Goal: Information Seeking & Learning: Understand process/instructions

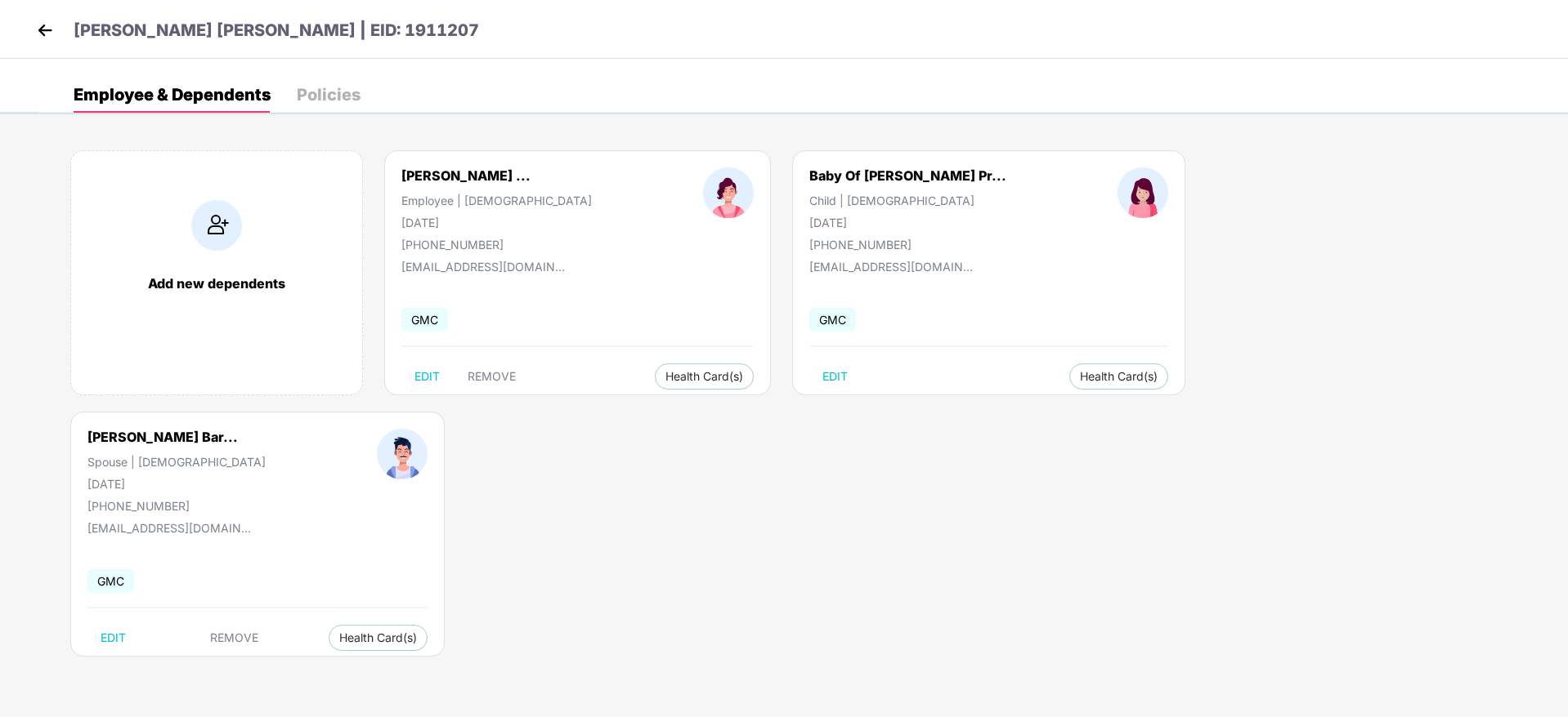
click at [44, 32] on img at bounding box center [44, 30] width 24 height 24
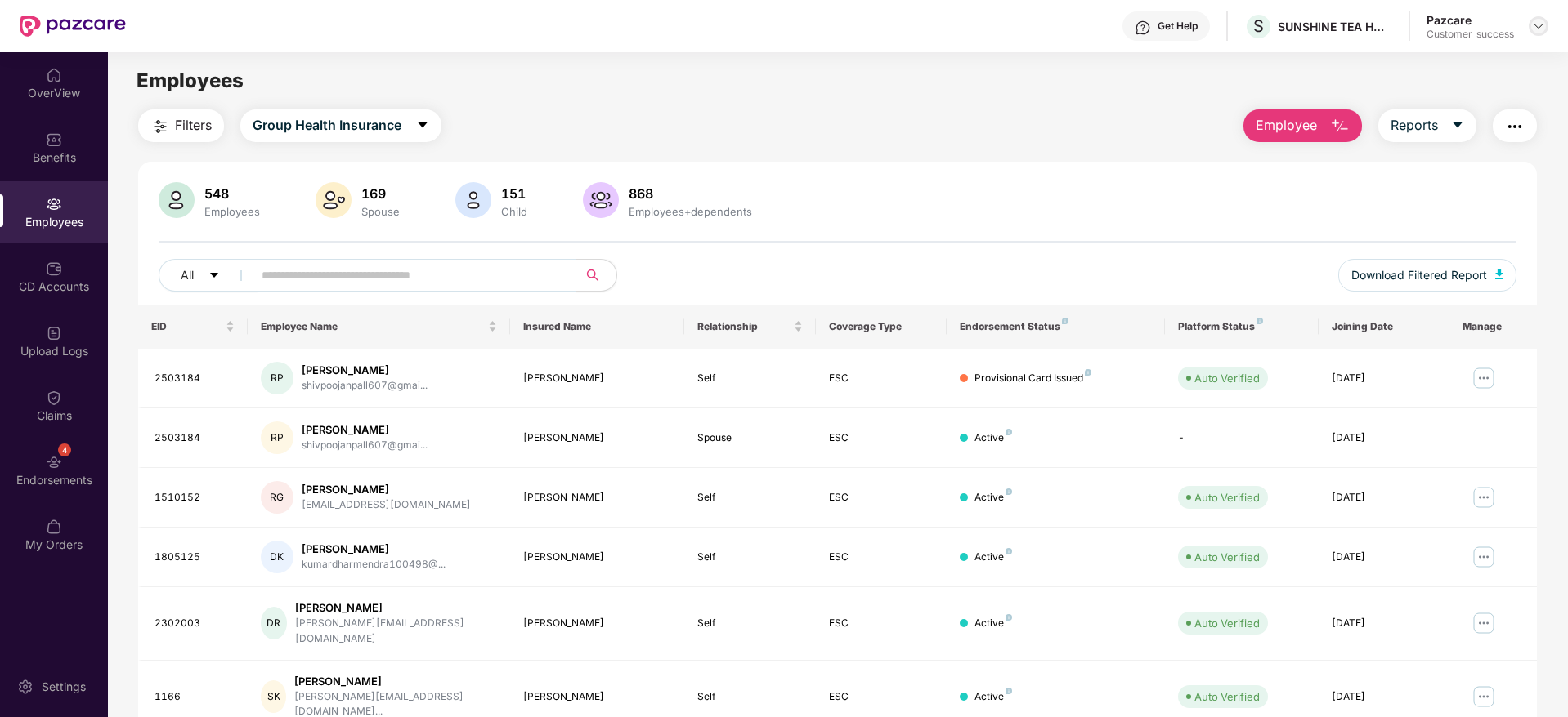
click at [1537, 27] on img at bounding box center [1538, 26] width 13 height 13
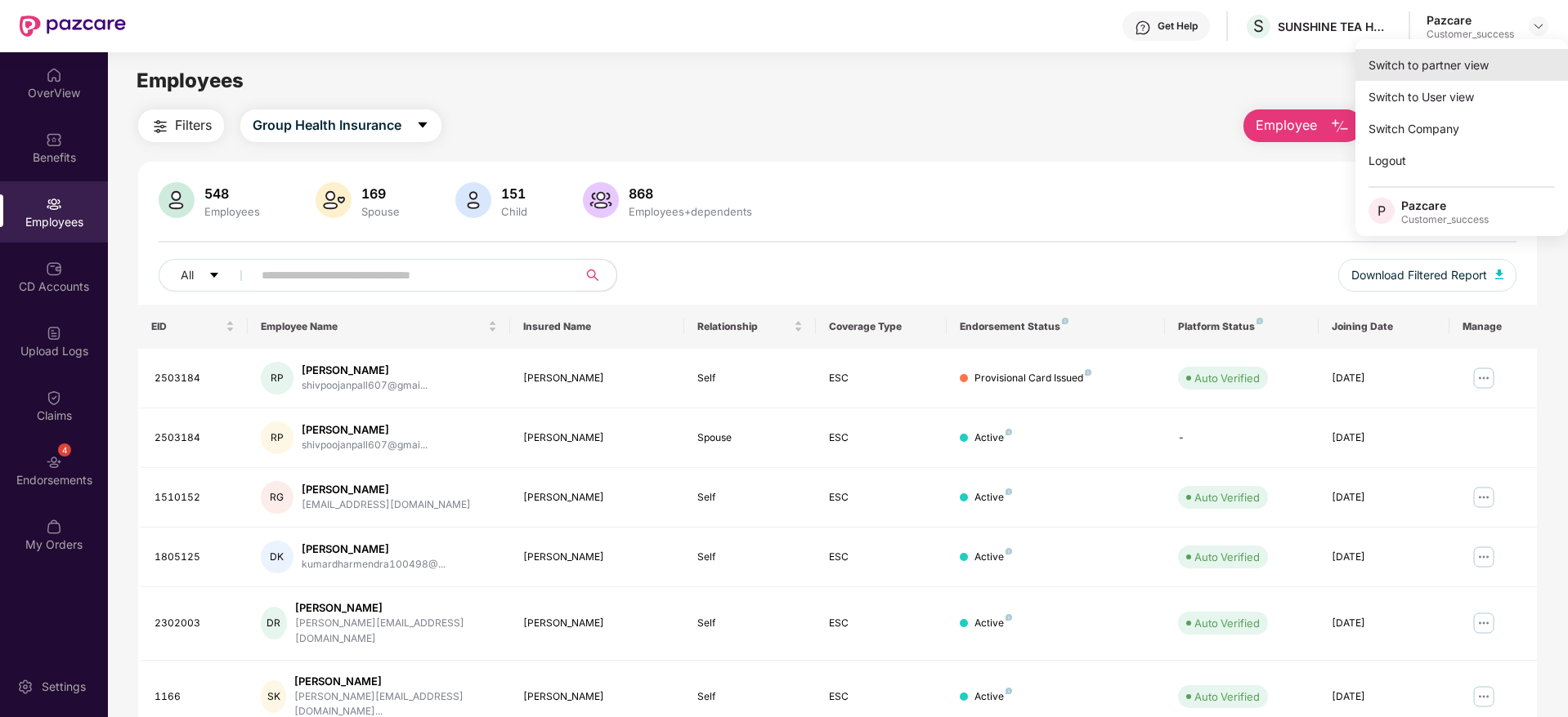
click at [1417, 61] on div "Switch to partner view" at bounding box center [1462, 65] width 213 height 31
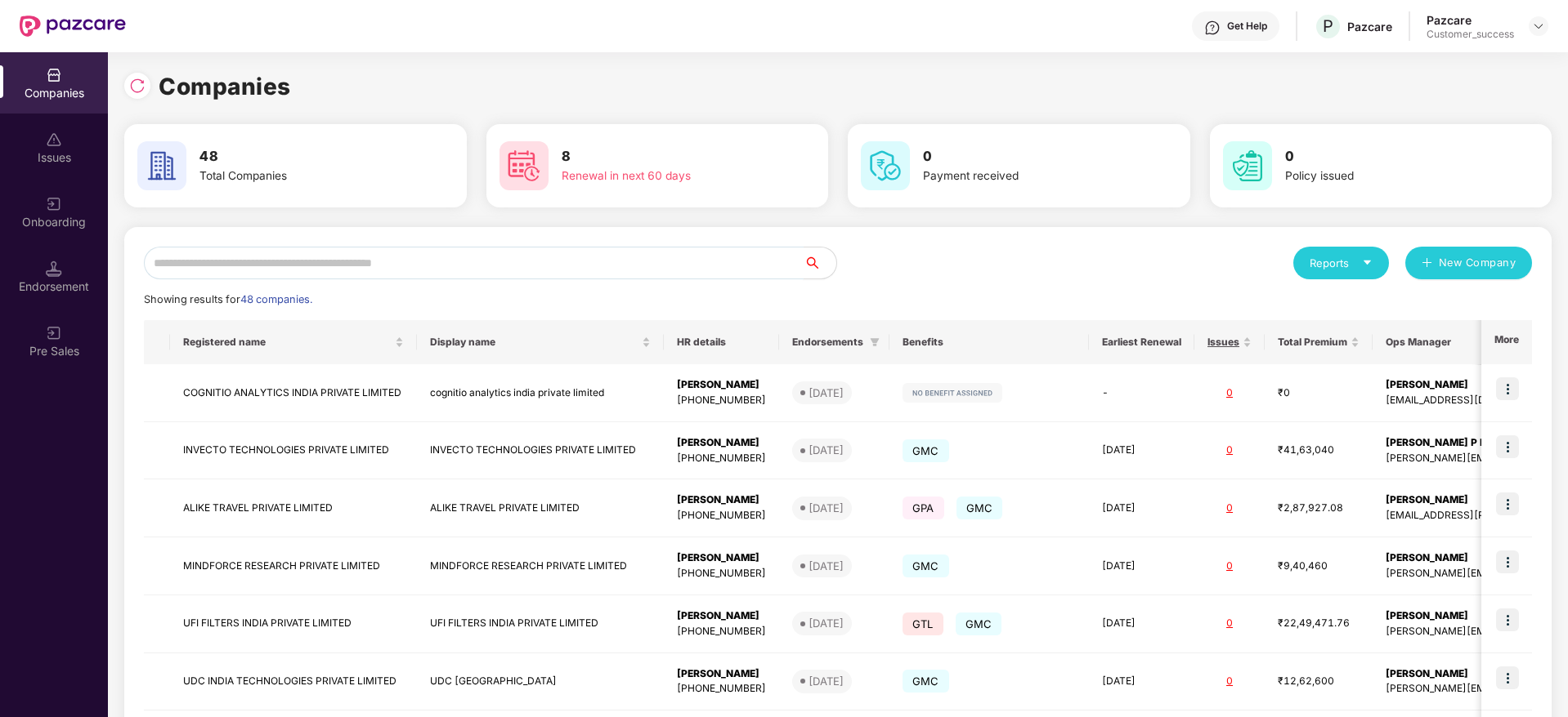
click at [361, 261] on input "text" at bounding box center [473, 263] width 660 height 32
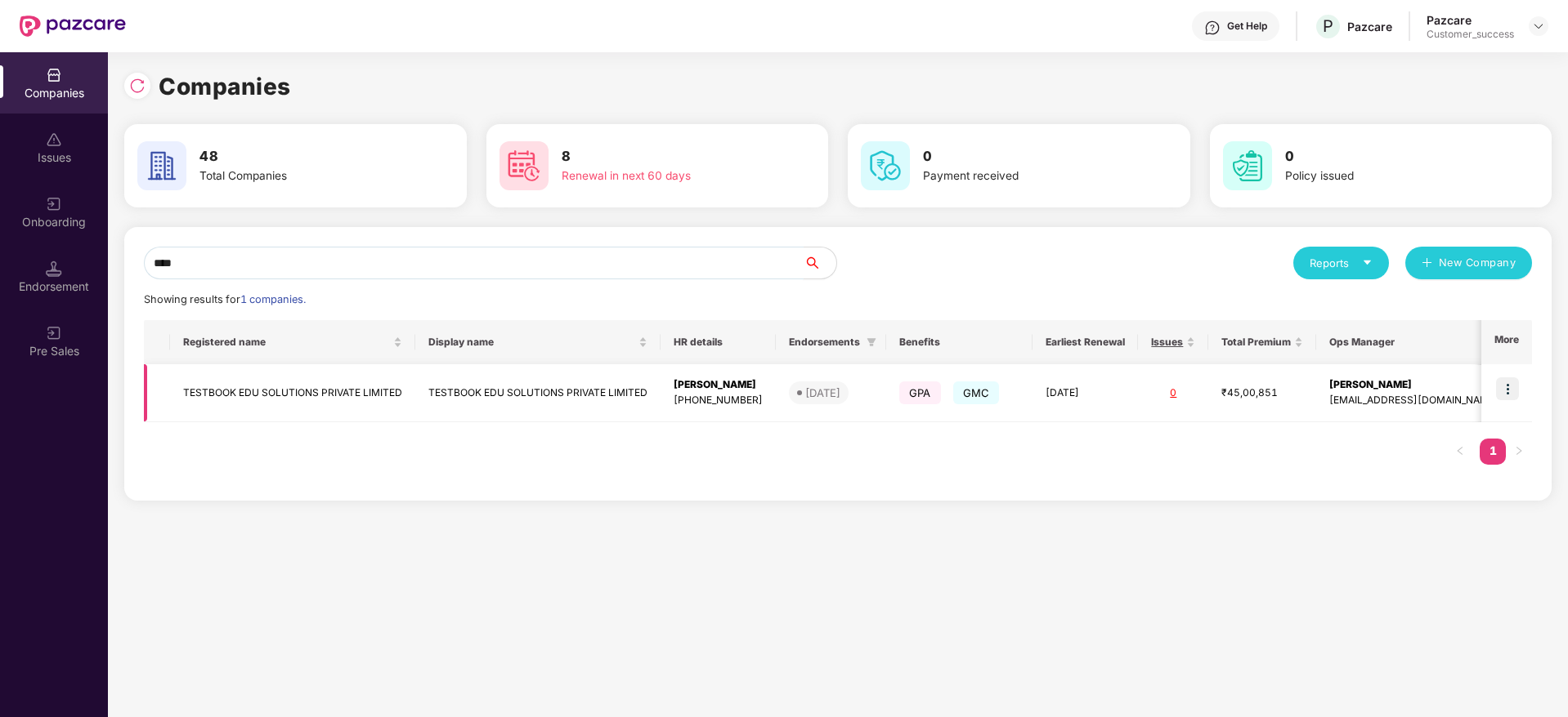
type input "****"
click at [1516, 388] on img at bounding box center [1507, 389] width 23 height 23
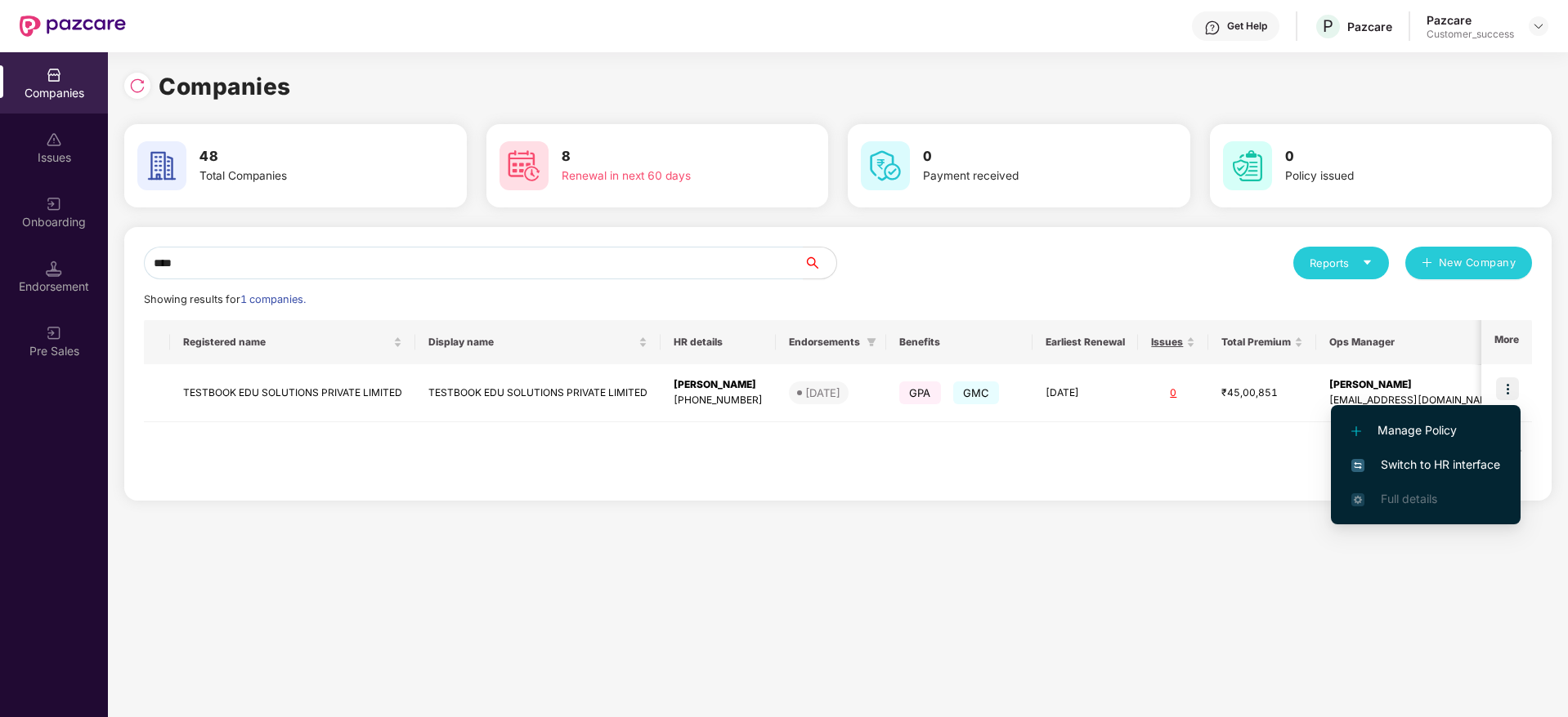
click at [1394, 451] on li "Switch to HR interface" at bounding box center [1425, 464] width 190 height 34
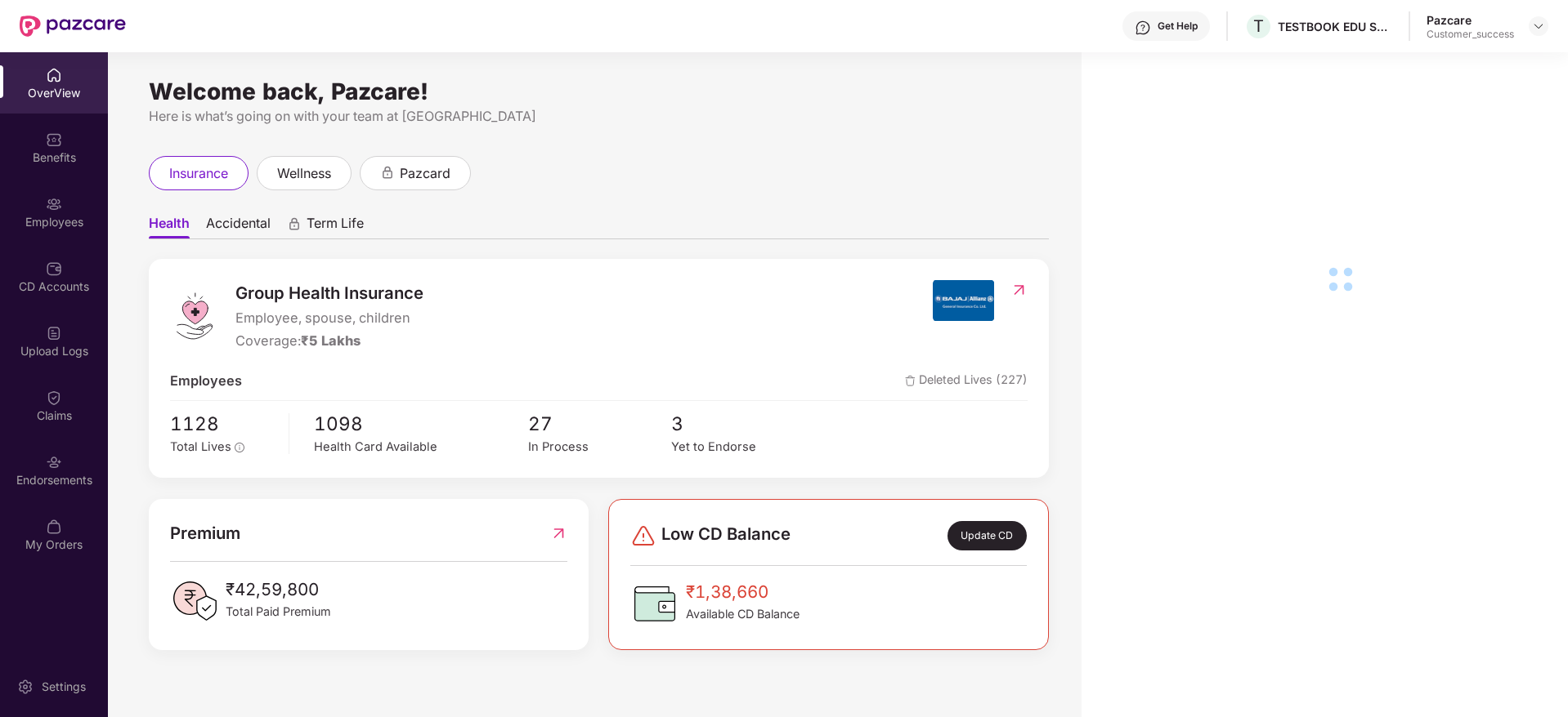
click at [52, 220] on div "Employees" at bounding box center [54, 222] width 108 height 17
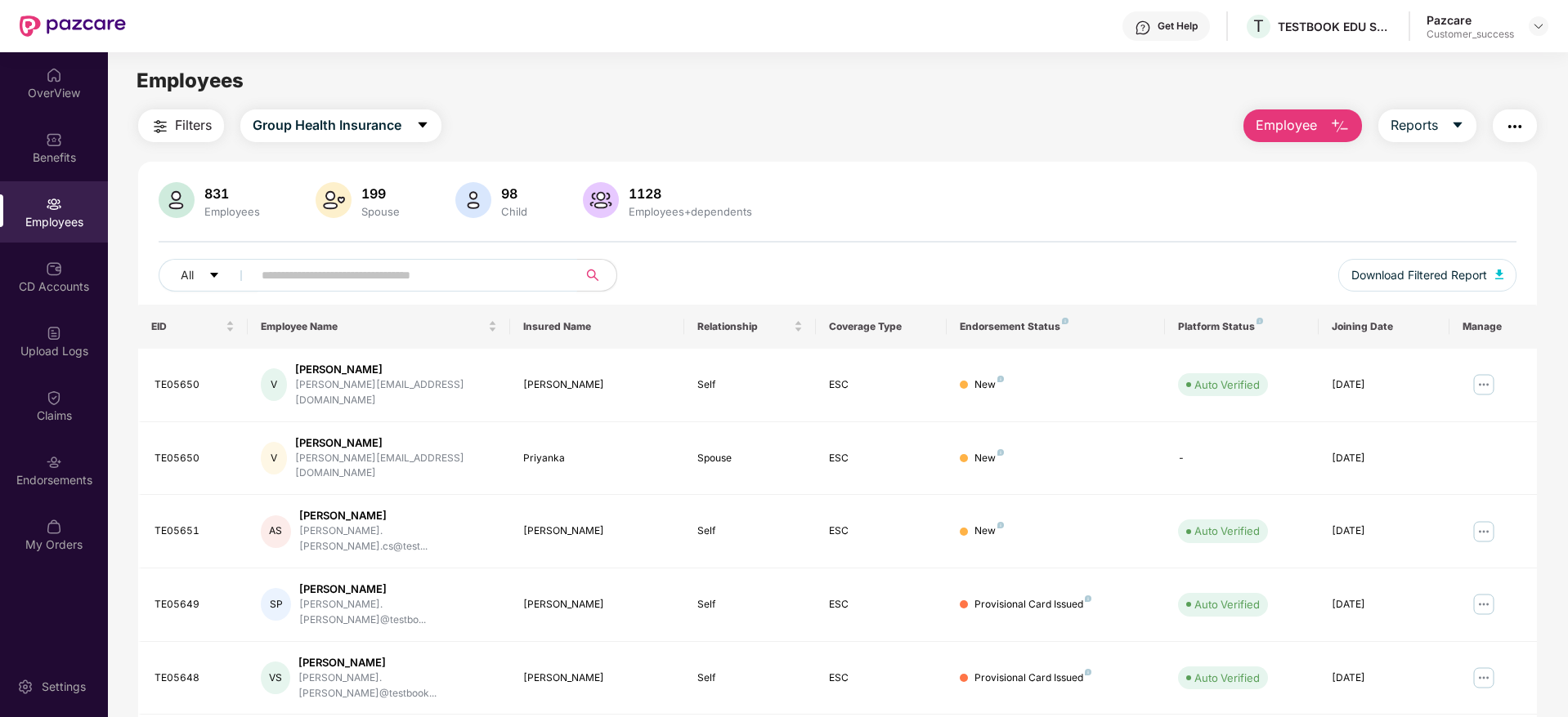
click at [332, 277] on input "text" at bounding box center [408, 275] width 293 height 24
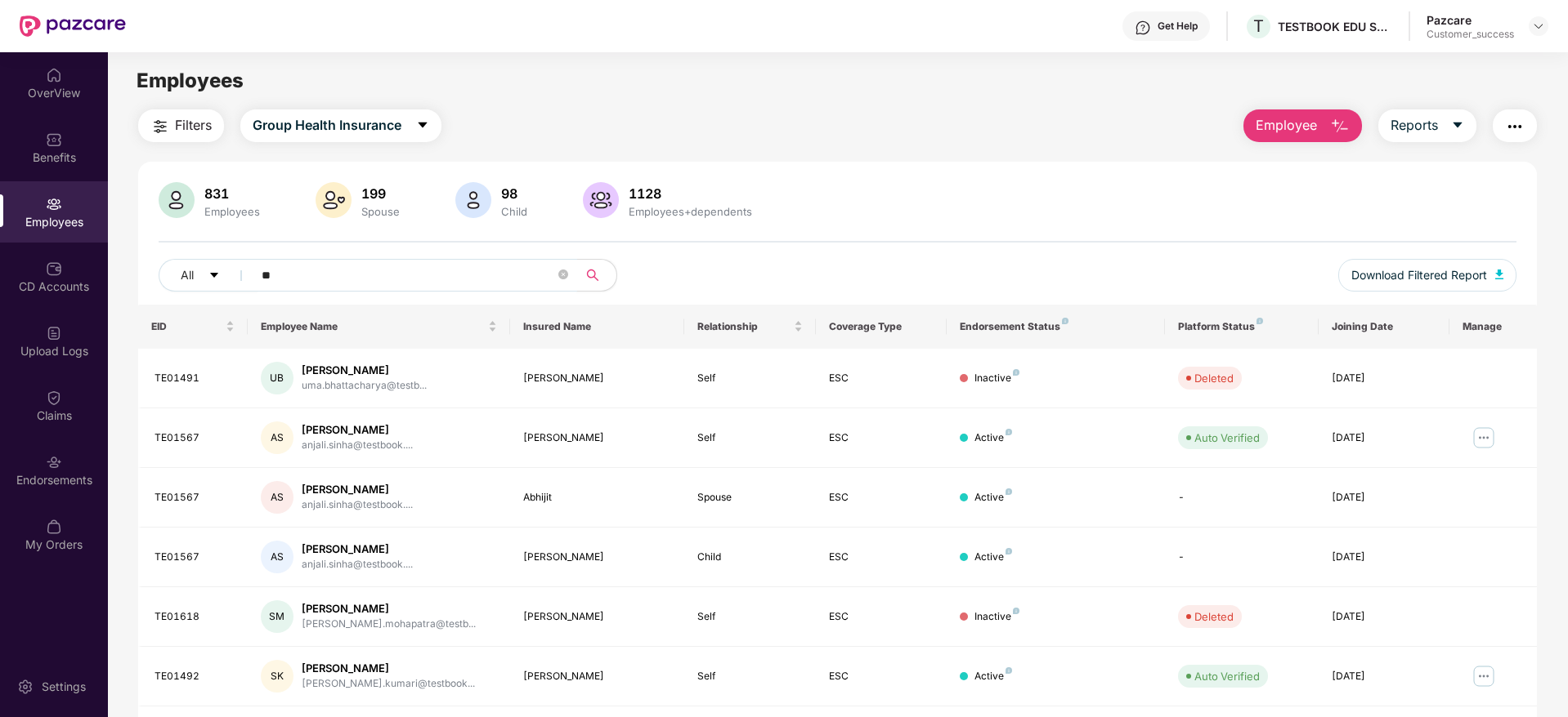
type input "*"
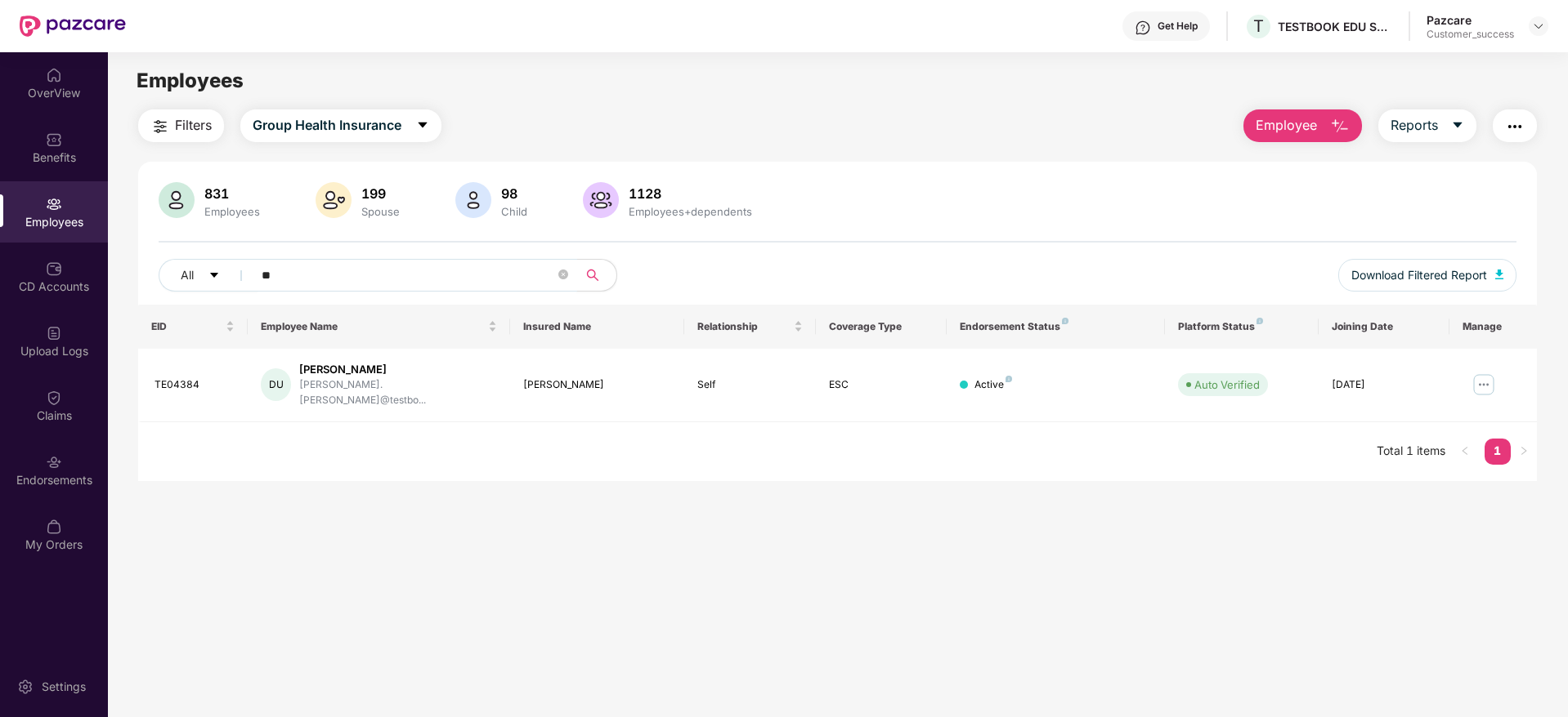
type input "*"
type input "*******"
click at [1480, 380] on img at bounding box center [1484, 385] width 26 height 26
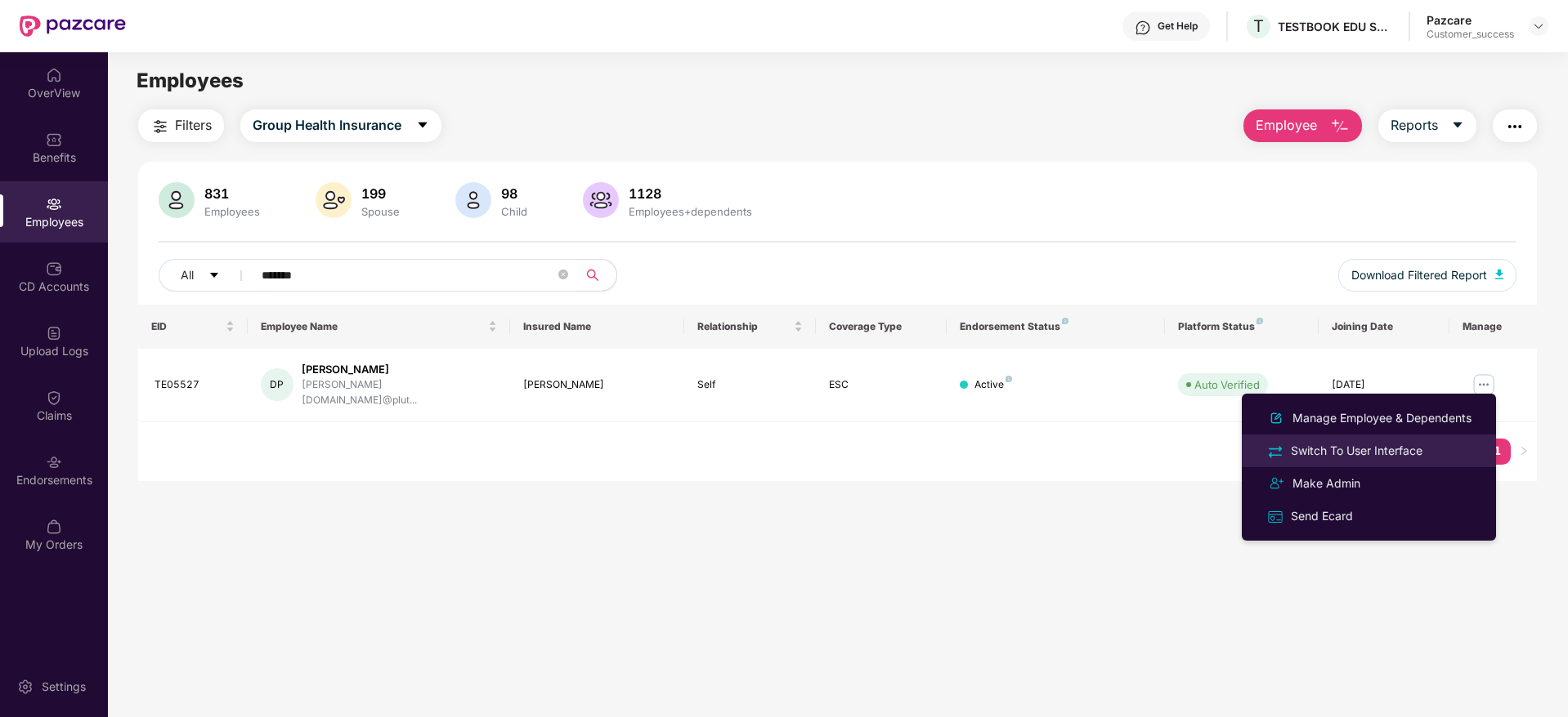
click at [1350, 452] on div "Switch To User Interface" at bounding box center [1356, 451] width 138 height 18
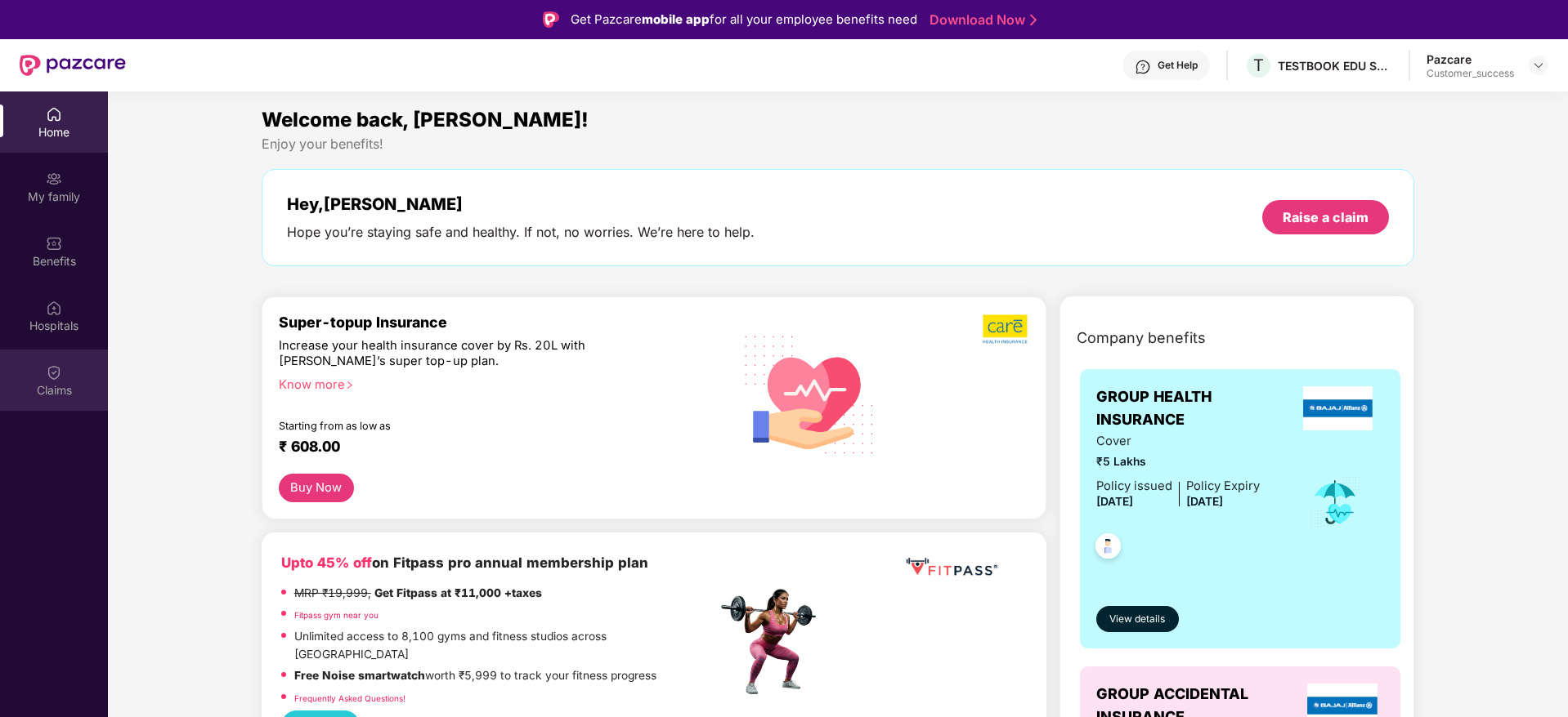
click at [50, 382] on div "Claims" at bounding box center [54, 390] width 108 height 17
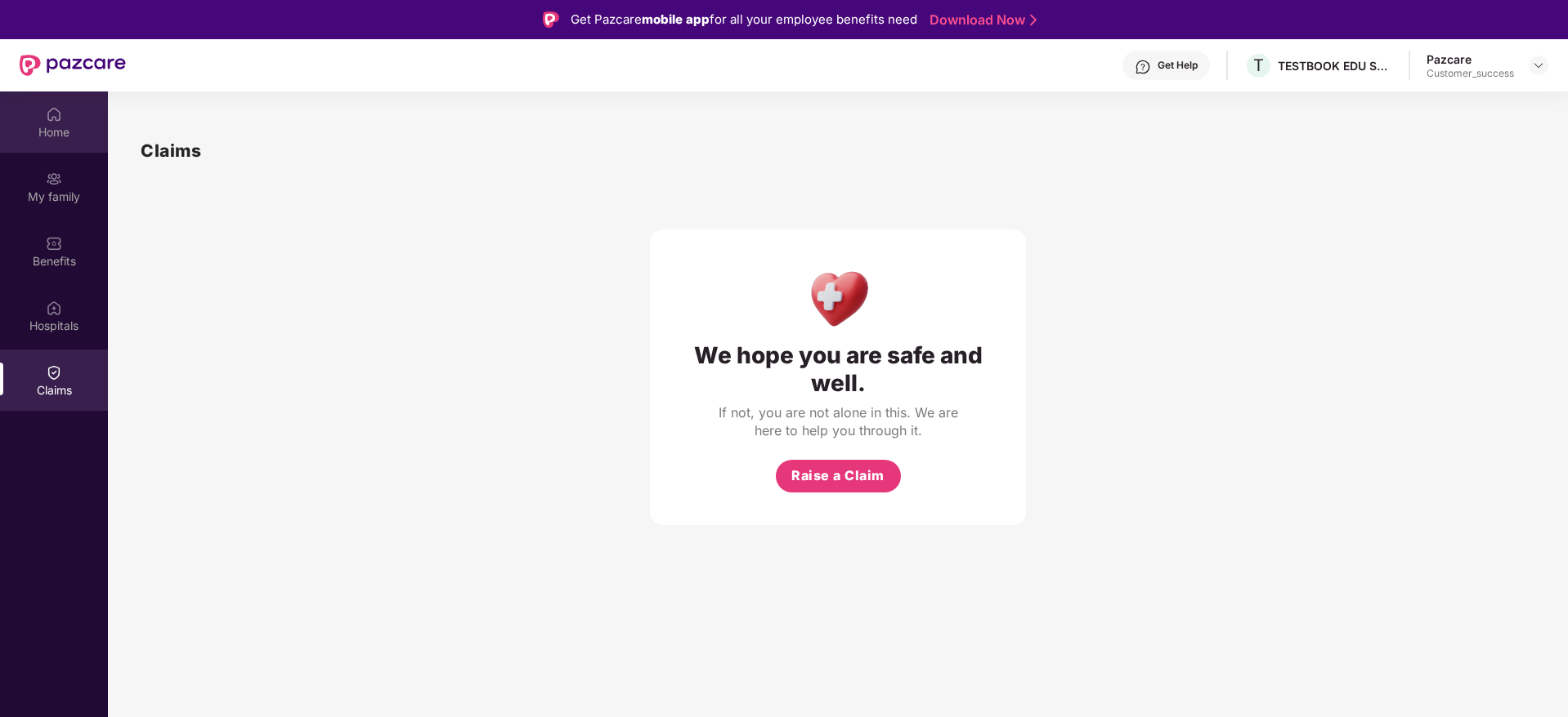
click at [44, 125] on div "Home" at bounding box center [54, 132] width 108 height 17
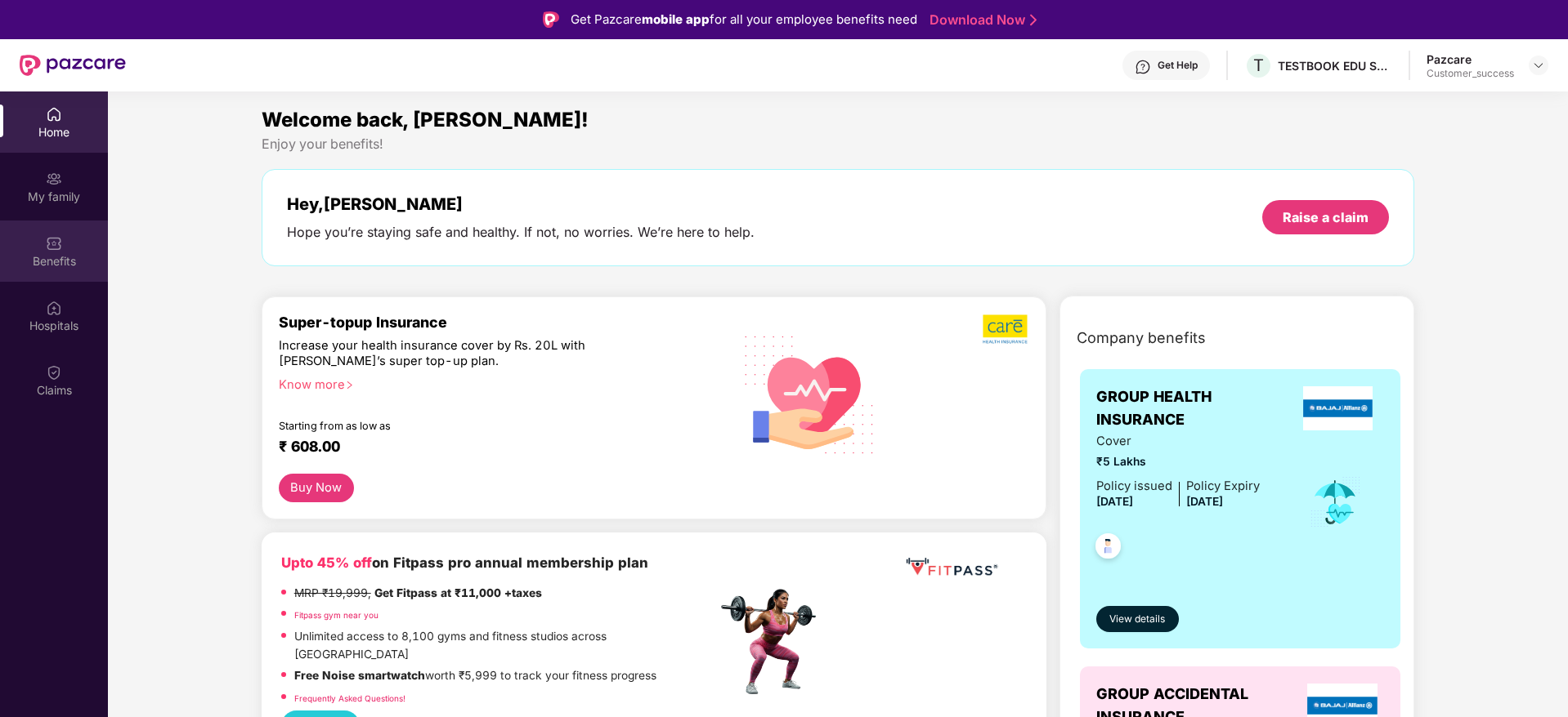
click at [66, 255] on div "Benefits" at bounding box center [54, 262] width 108 height 17
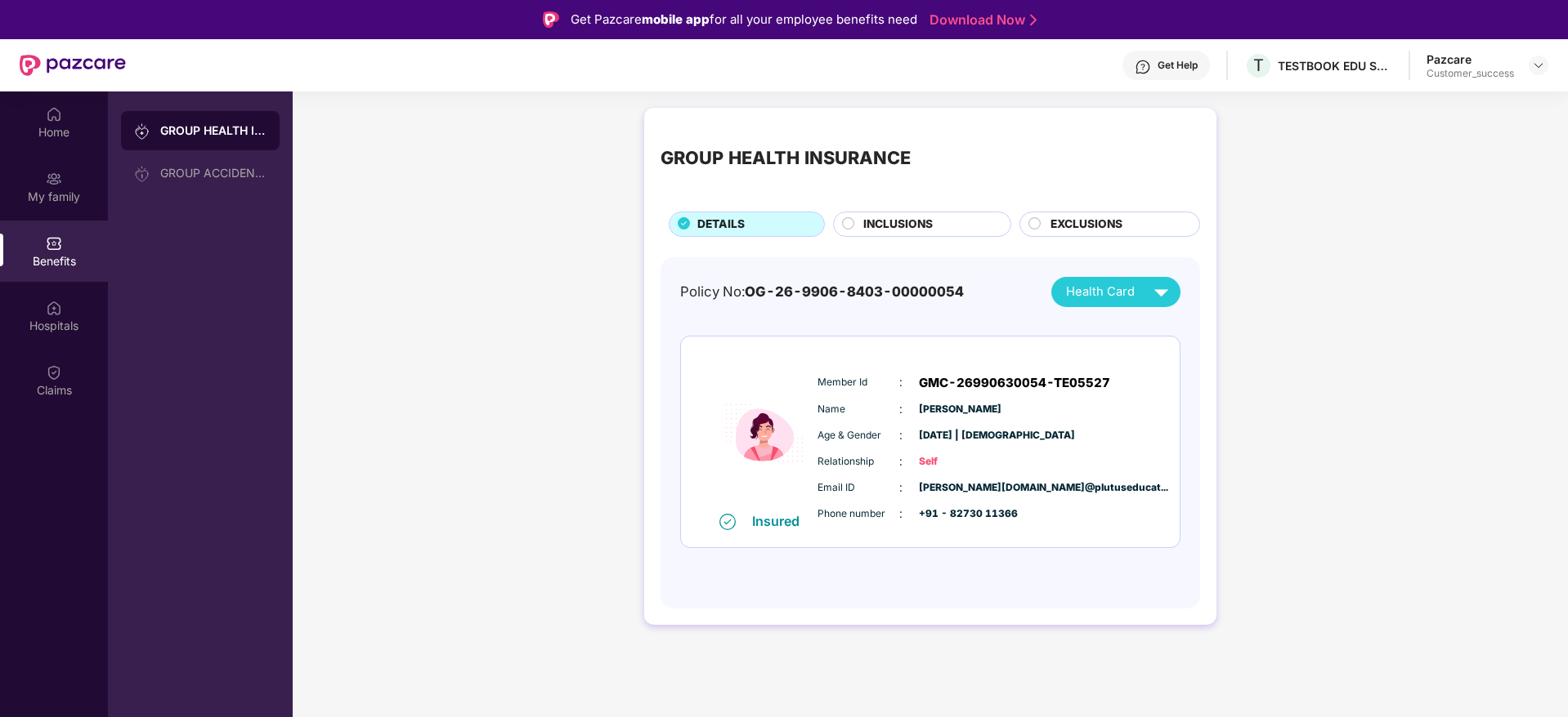
click at [851, 228] on circle at bounding box center [849, 223] width 11 height 11
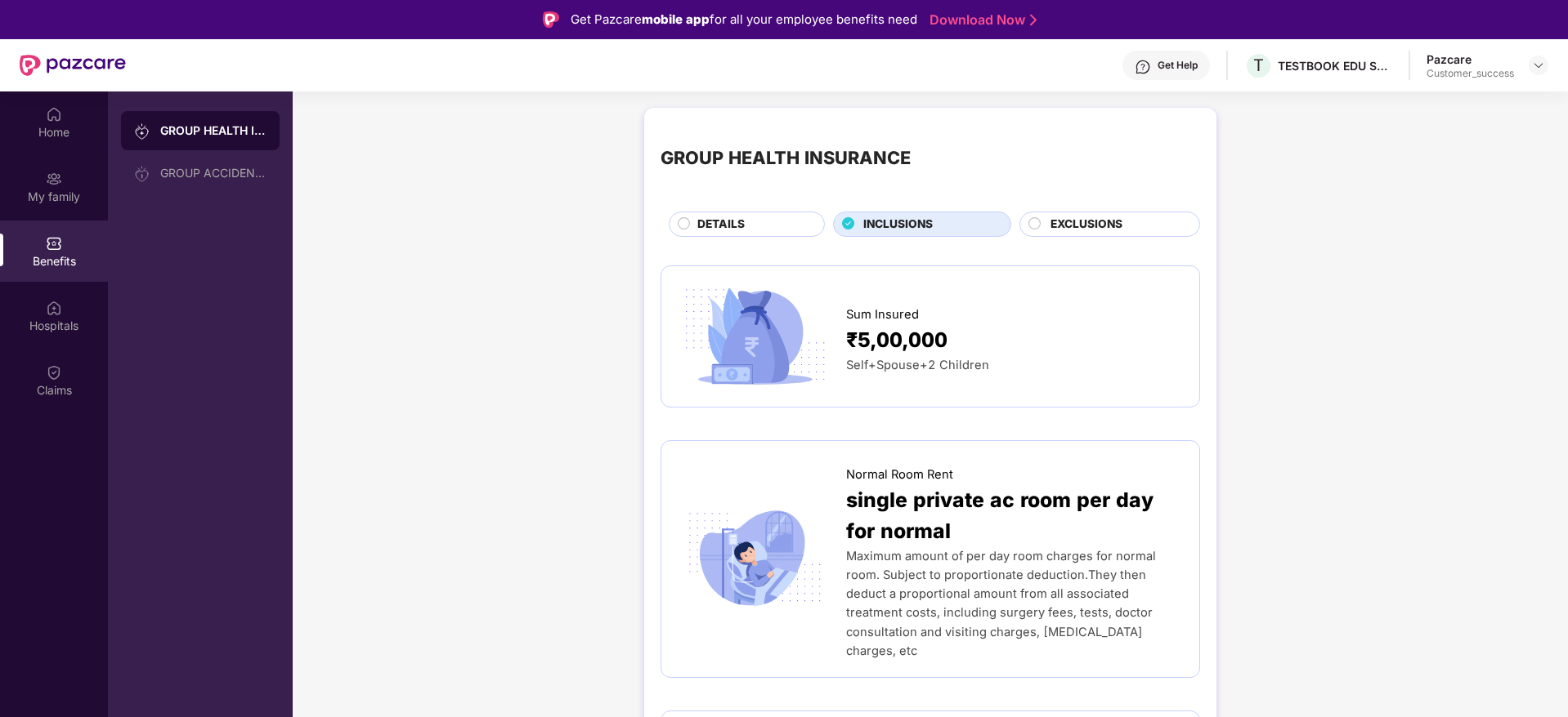
click at [1028, 229] on div at bounding box center [1035, 226] width 14 height 18
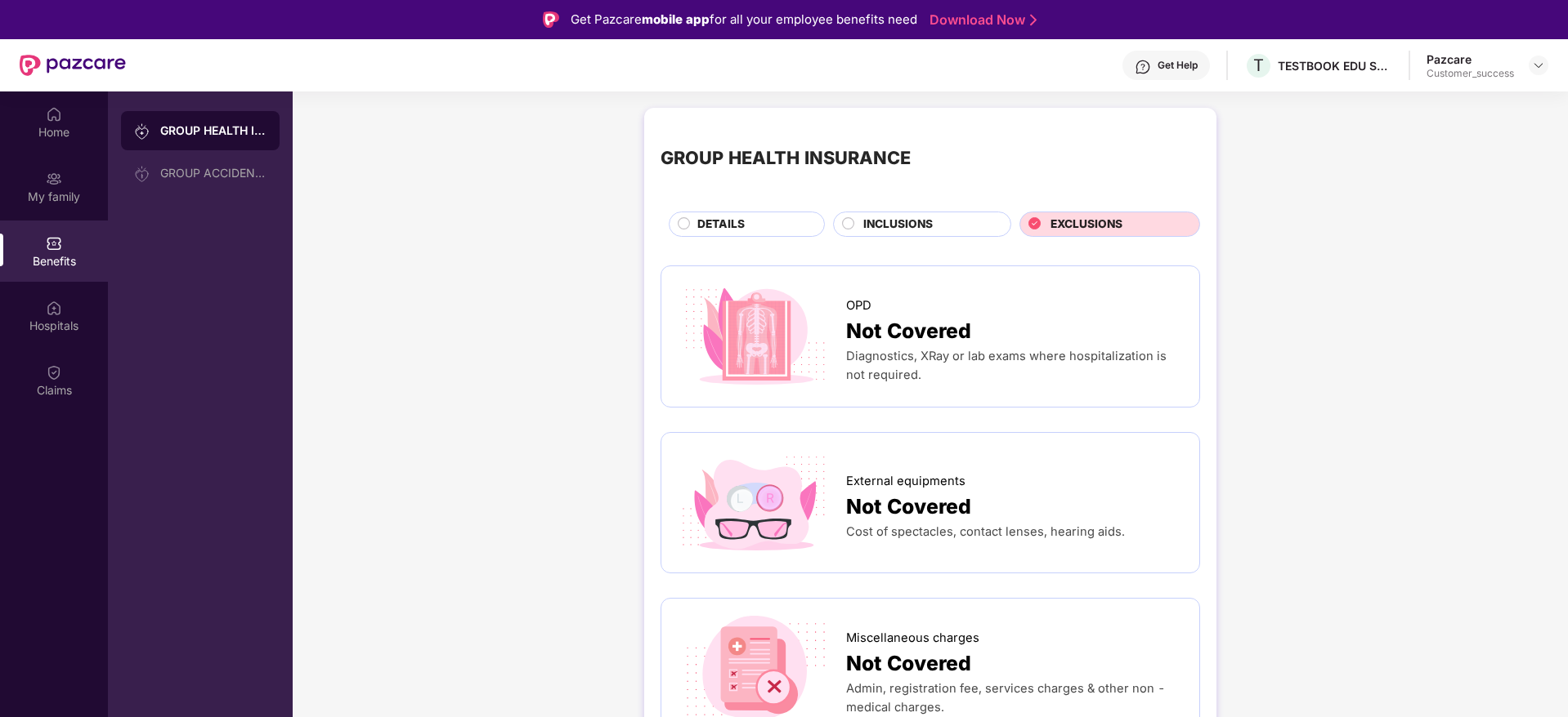
click at [688, 223] on circle at bounding box center [684, 223] width 11 height 11
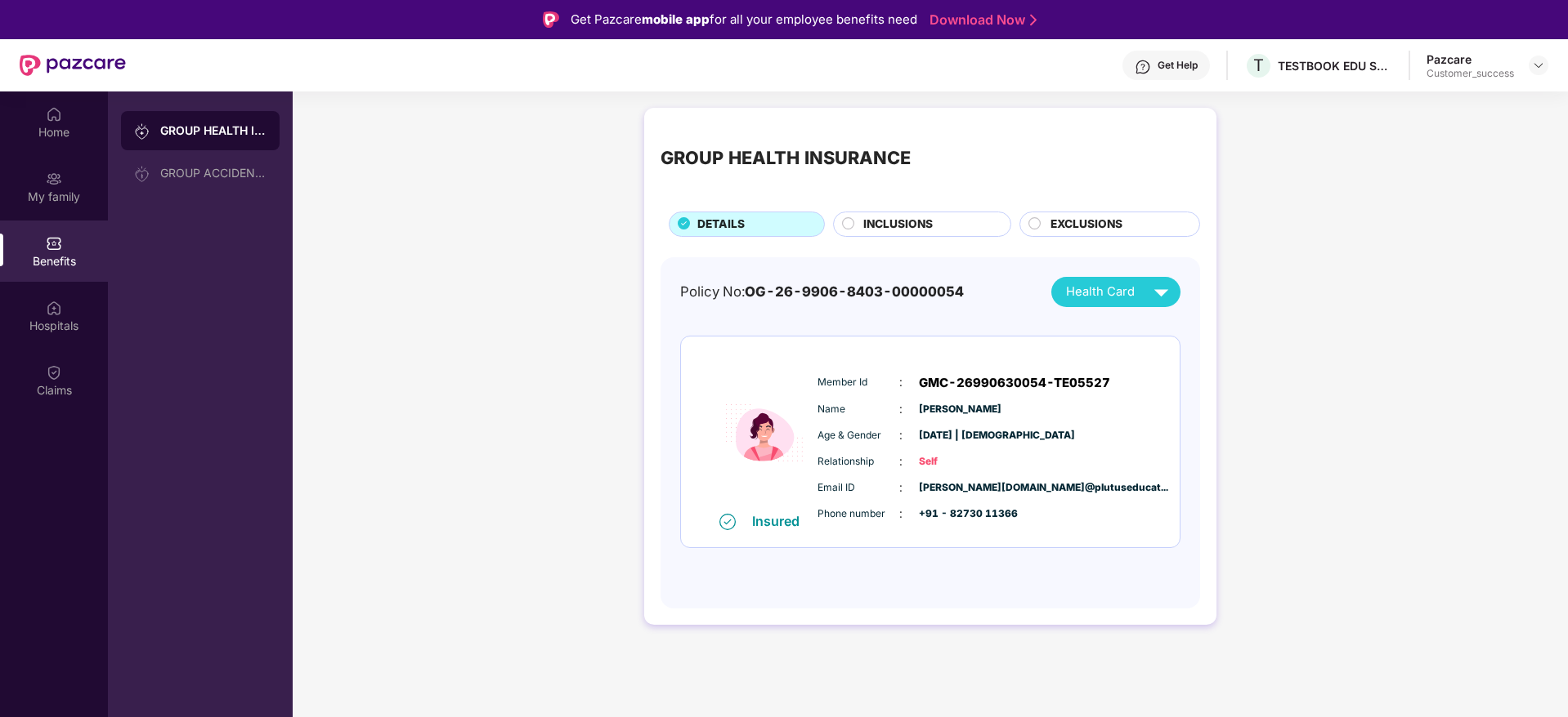
click at [515, 206] on div "GROUP HEALTH INSURANCE DETAILS INCLUSIONS EXCLUSIONS Policy No: OG-26-9906-8403…" at bounding box center [930, 375] width 1276 height 550
click at [50, 136] on div "Home" at bounding box center [54, 132] width 108 height 17
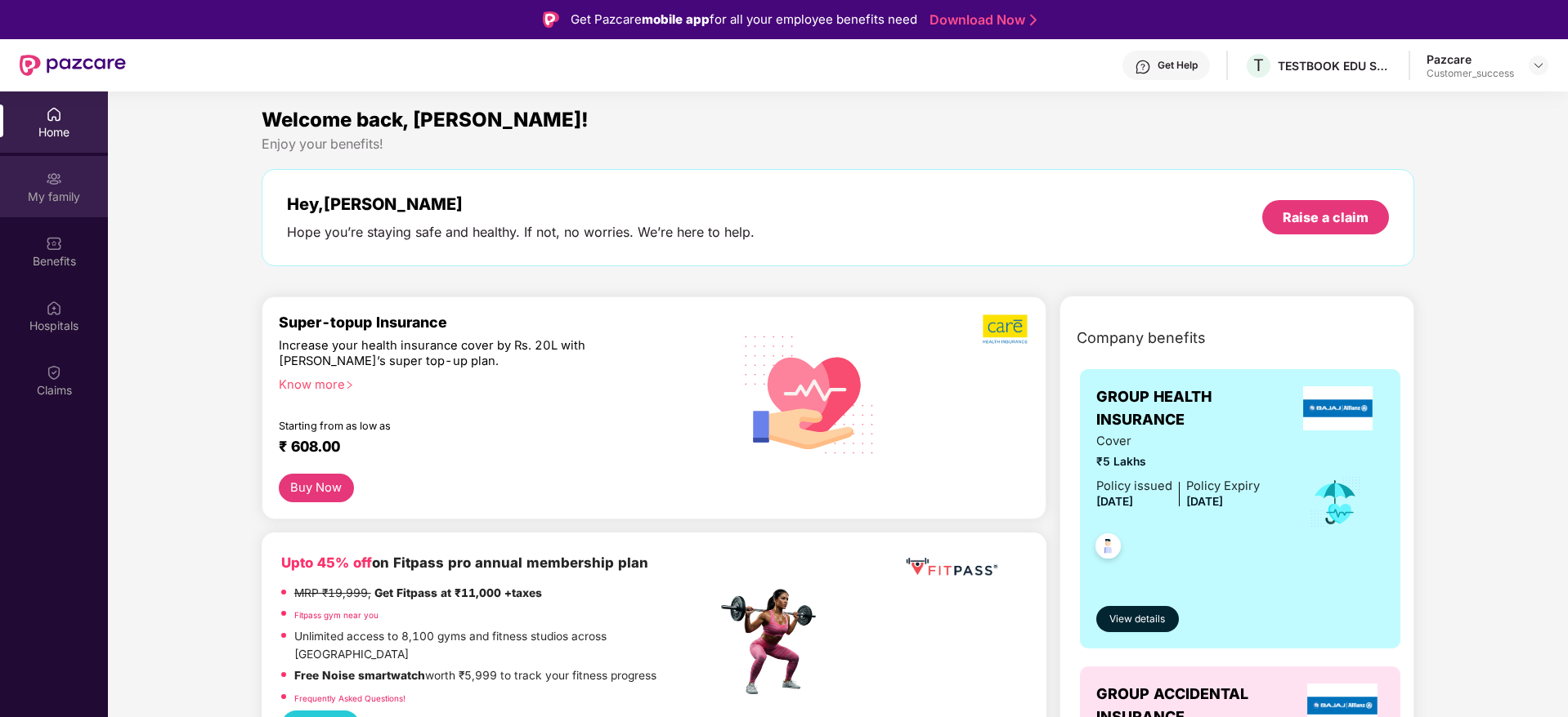
click at [47, 195] on div "My family" at bounding box center [54, 197] width 108 height 17
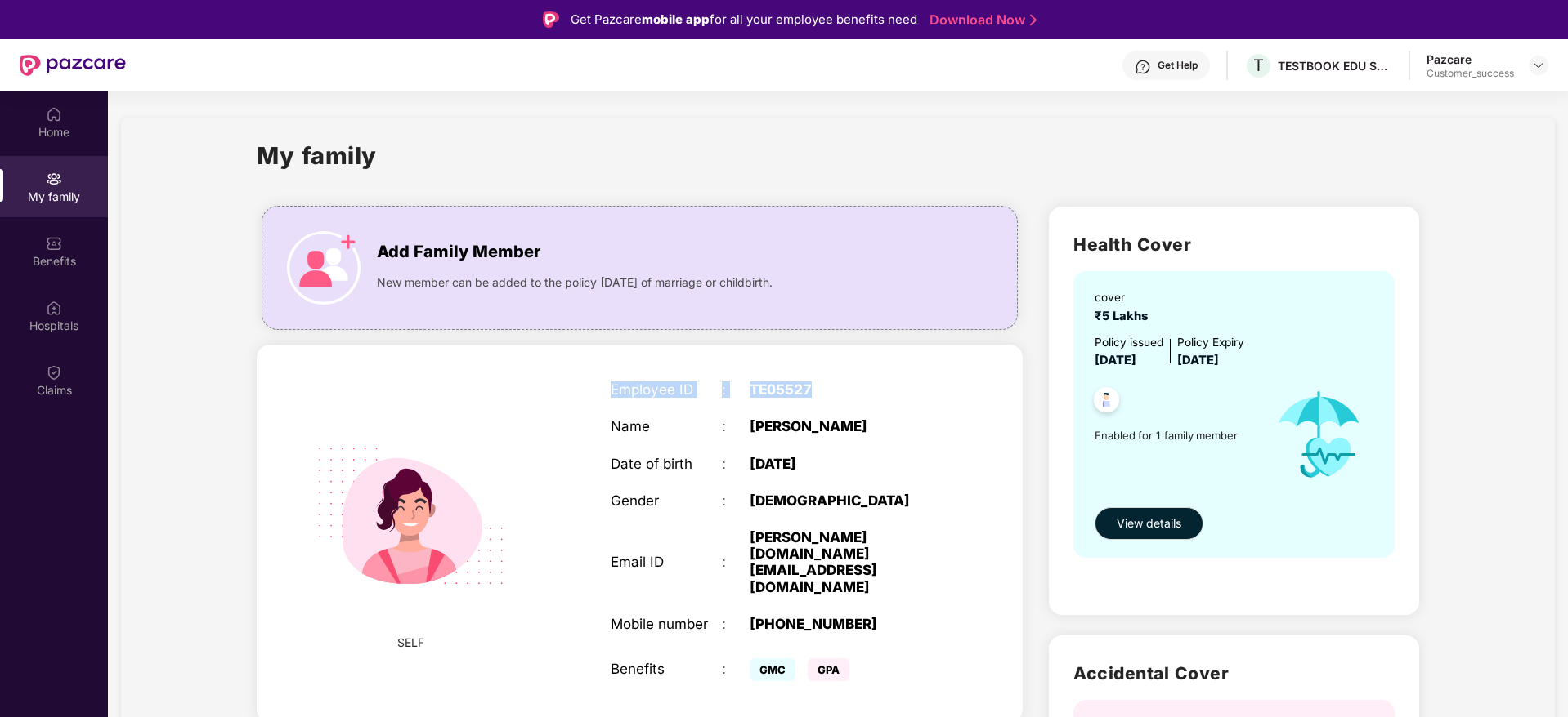
drag, startPoint x: 808, startPoint y: 391, endPoint x: 595, endPoint y: 390, distance: 213.0
click at [595, 390] on div "Employee ID : TE05527 Name : Deeksha Pandey Date of birth : 20 July 2002 Gender…" at bounding box center [778, 533] width 367 height 345
copy div "Employee ID : TE05527"
click at [1538, 71] on img at bounding box center [1538, 66] width 13 height 13
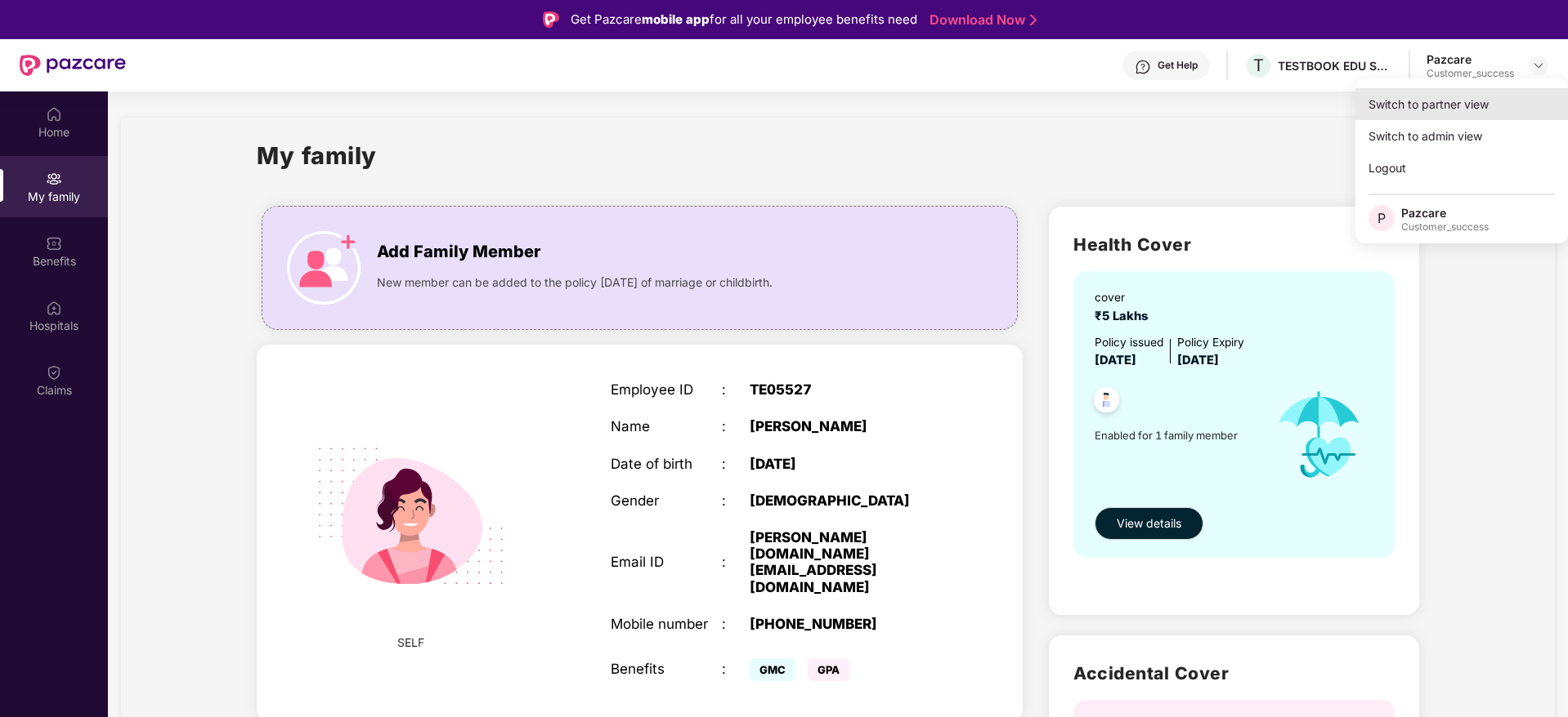
click at [1455, 106] on div "Switch to partner view" at bounding box center [1462, 104] width 213 height 31
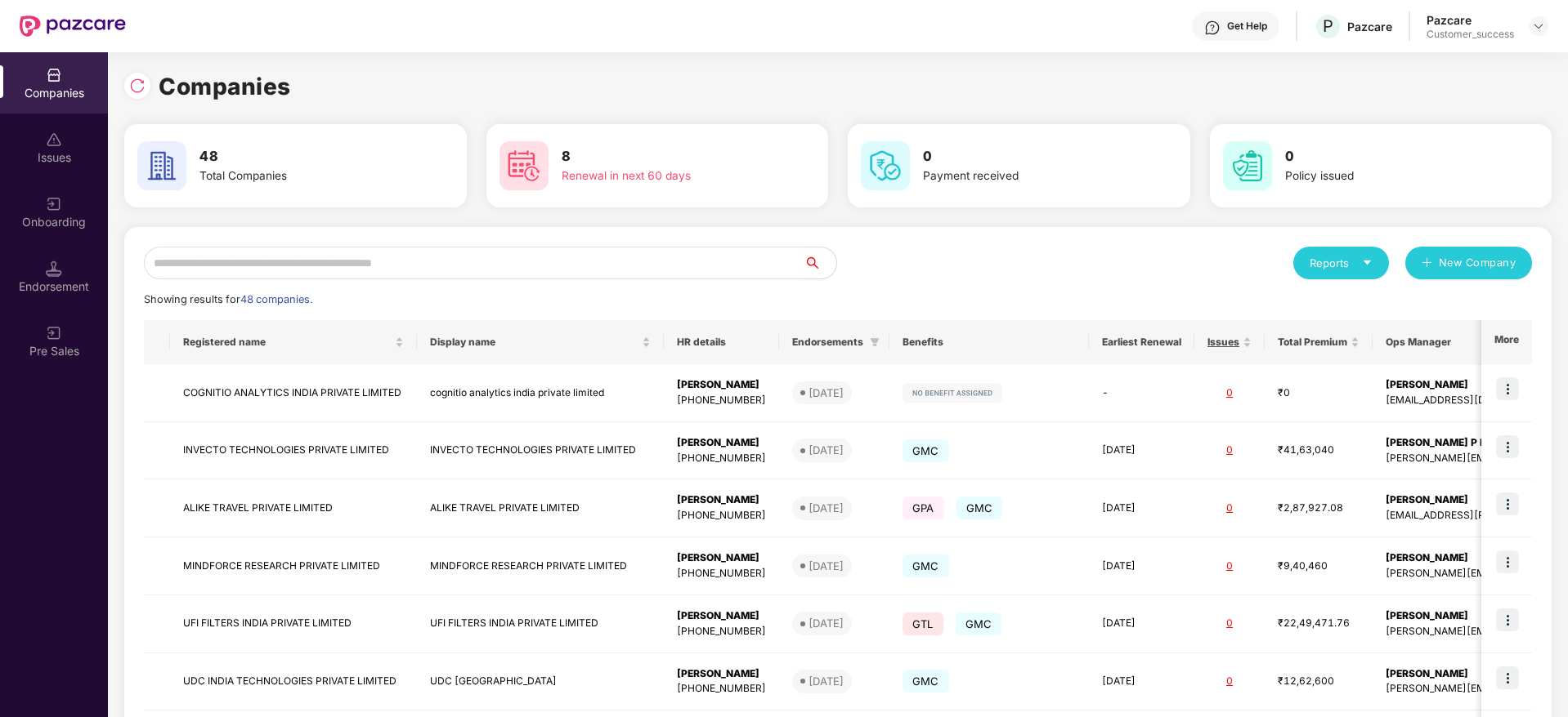
click at [400, 258] on input "text" at bounding box center [473, 263] width 660 height 32
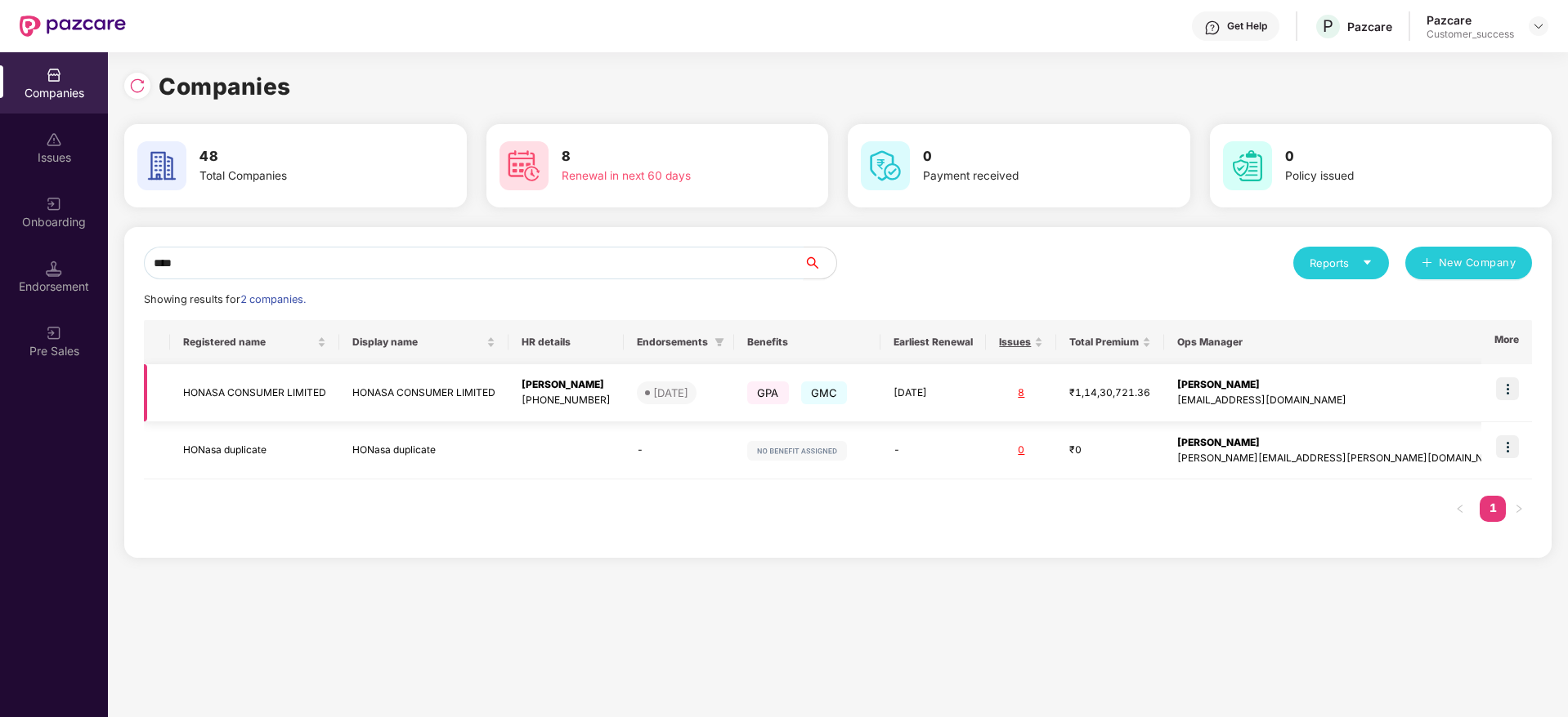
type input "****"
click at [1506, 392] on img at bounding box center [1507, 389] width 23 height 23
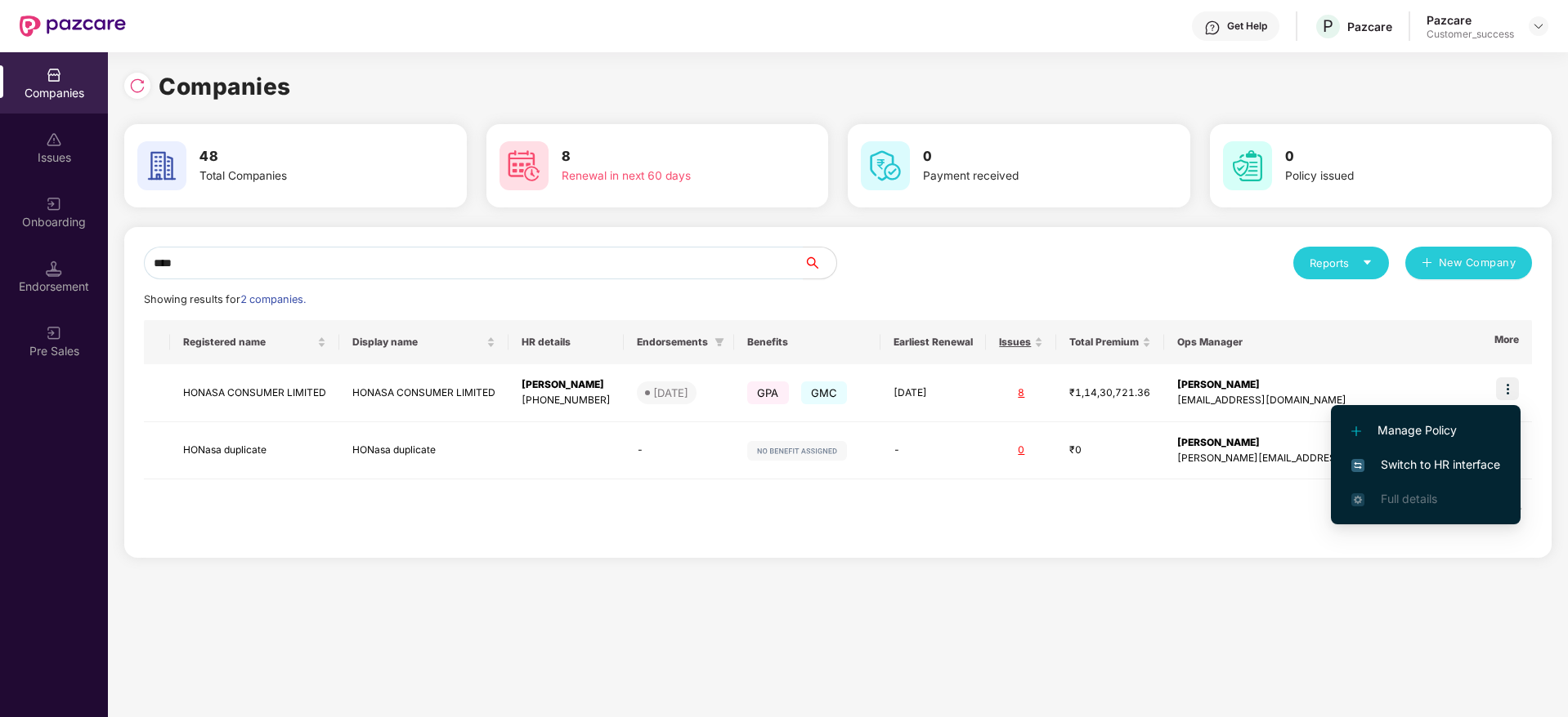
click at [1411, 458] on span "Switch to HR interface" at bounding box center [1425, 464] width 149 height 18
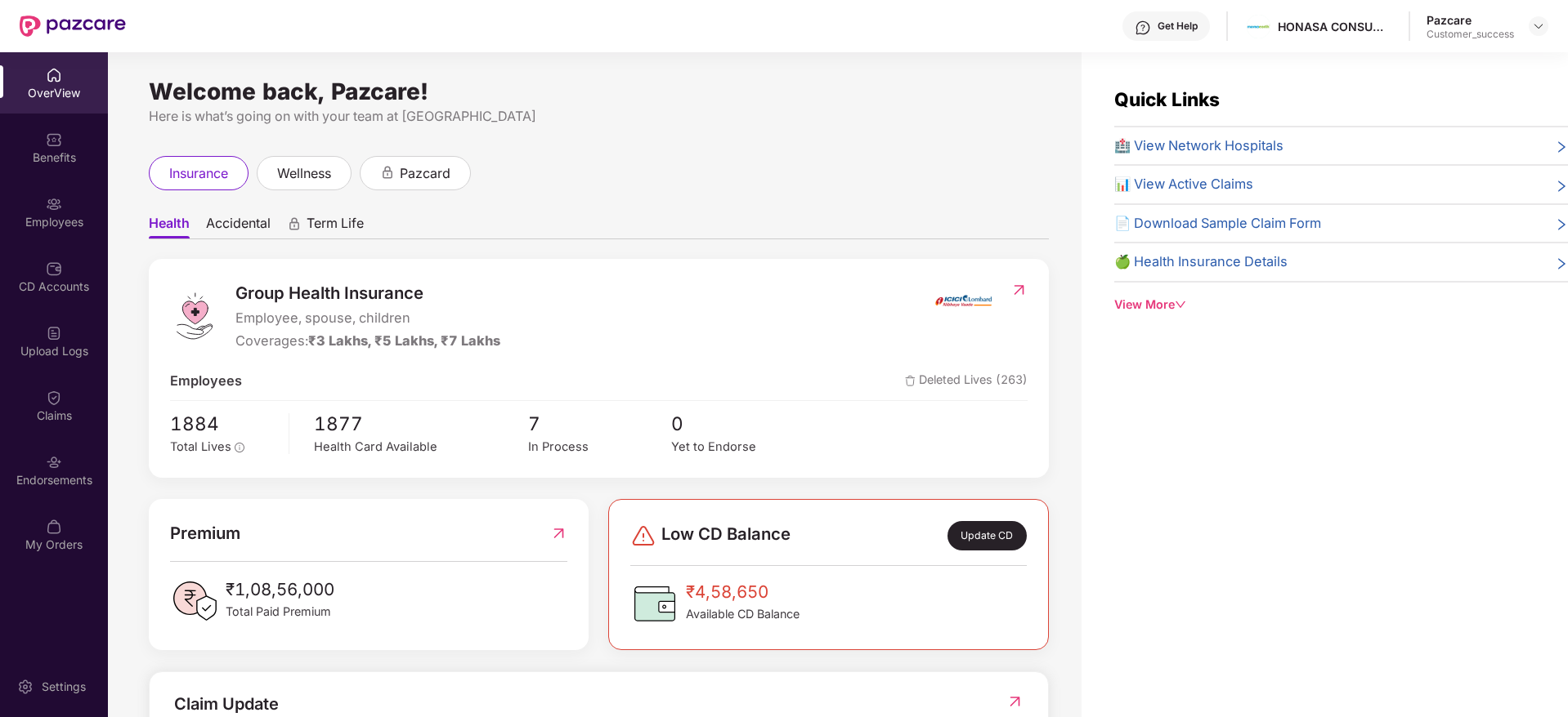
click at [67, 230] on div "Employees" at bounding box center [54, 212] width 108 height 61
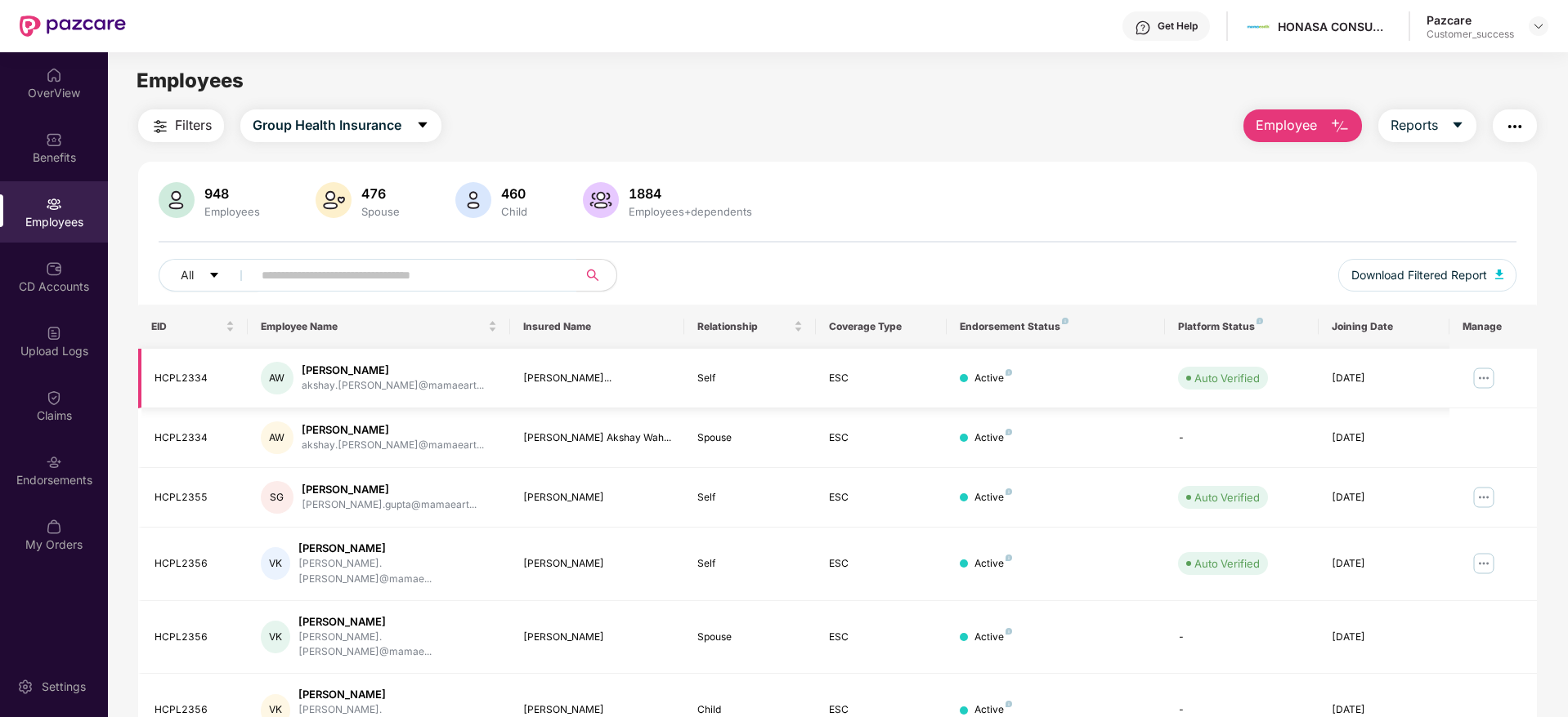
click at [1482, 377] on img at bounding box center [1484, 378] width 26 height 26
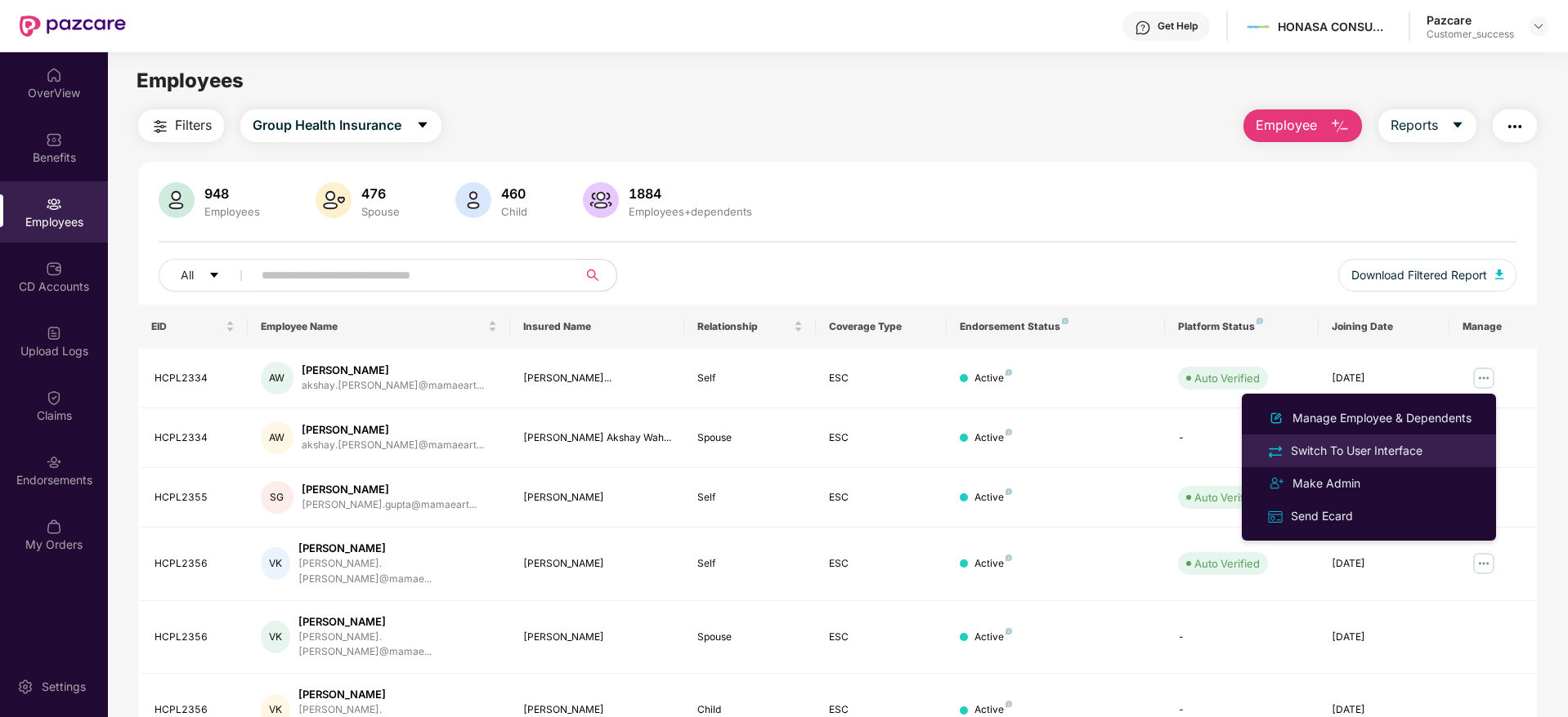
click at [1363, 453] on div "Switch To User Interface" at bounding box center [1356, 451] width 138 height 18
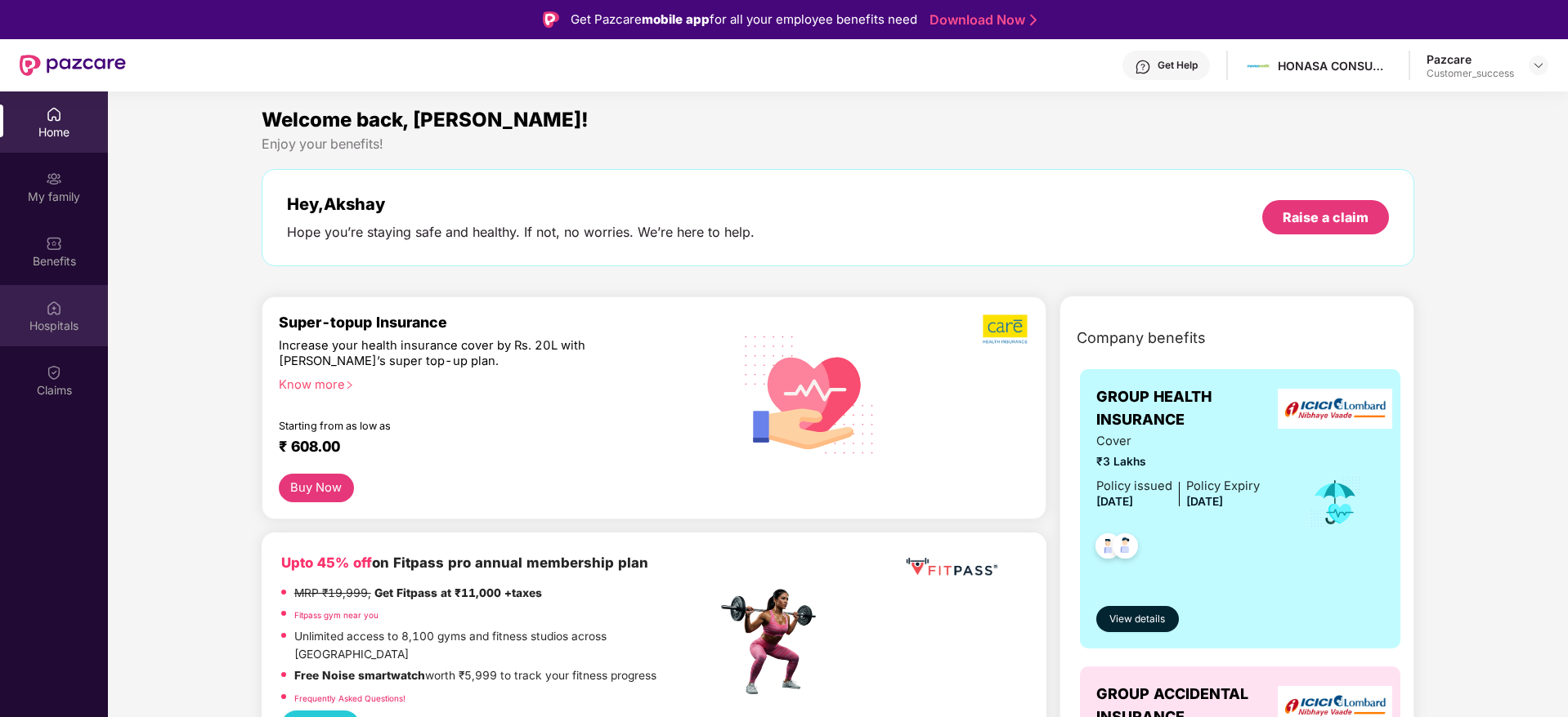
click at [66, 327] on div "Hospitals" at bounding box center [54, 327] width 108 height 17
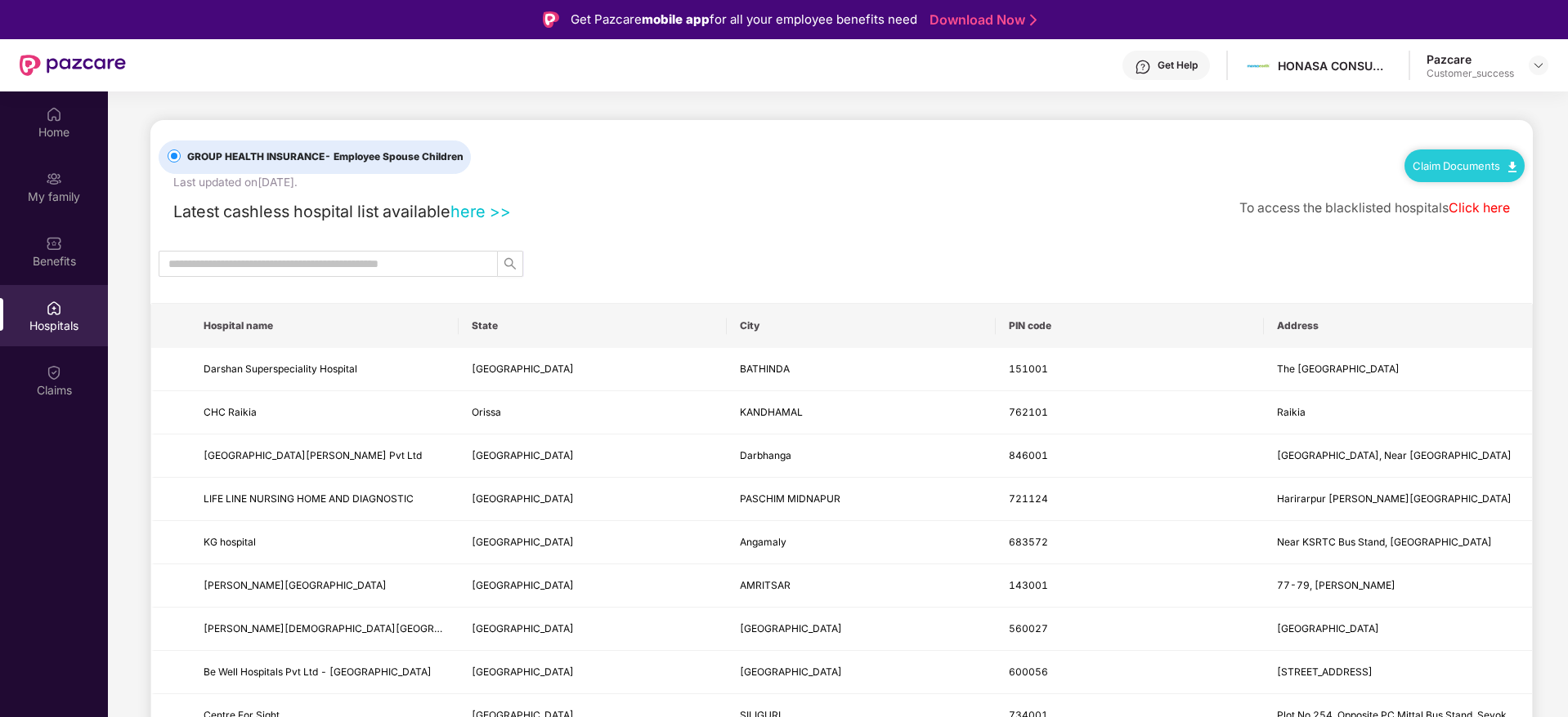
click at [479, 213] on link "here >>" at bounding box center [480, 211] width 60 height 19
click at [1468, 171] on link "Claim Documents" at bounding box center [1464, 166] width 104 height 13
click at [1458, 194] on link "Claim Form" at bounding box center [1470, 195] width 106 height 35
click at [73, 187] on div "My family" at bounding box center [54, 187] width 108 height 61
